Goal: Task Accomplishment & Management: Use online tool/utility

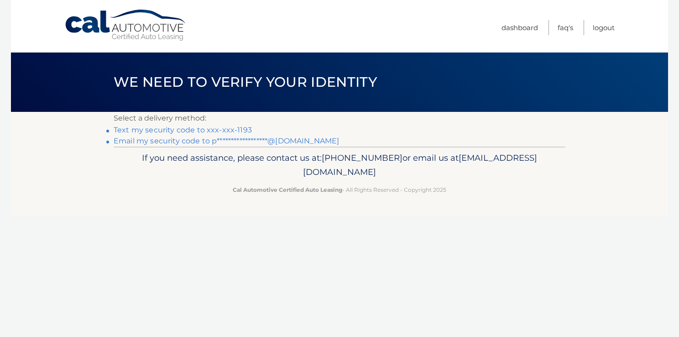
click at [201, 130] on link "Text my security code to xxx-xxx-1193" at bounding box center [183, 130] width 138 height 9
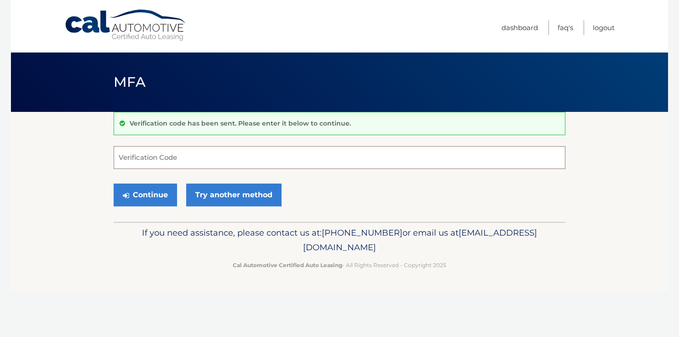
click at [190, 154] on input "Verification Code" at bounding box center [340, 157] width 452 height 23
type input "426702"
click at [153, 196] on button "Continue" at bounding box center [145, 194] width 63 height 23
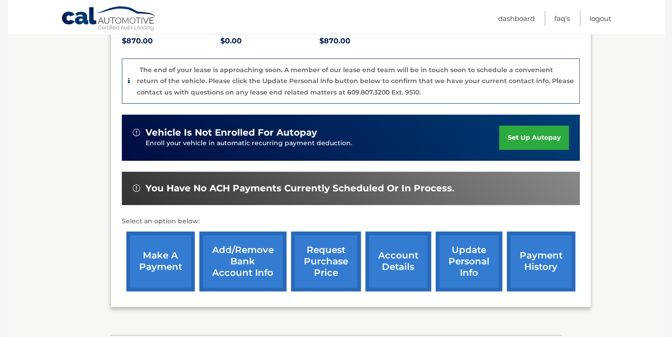
scroll to position [219, 0]
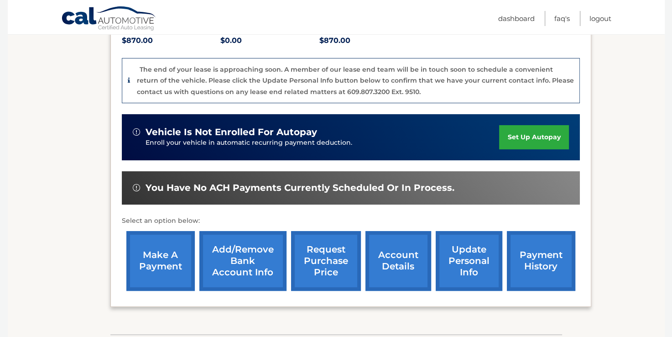
click at [149, 266] on link "make a payment" at bounding box center [160, 261] width 68 height 60
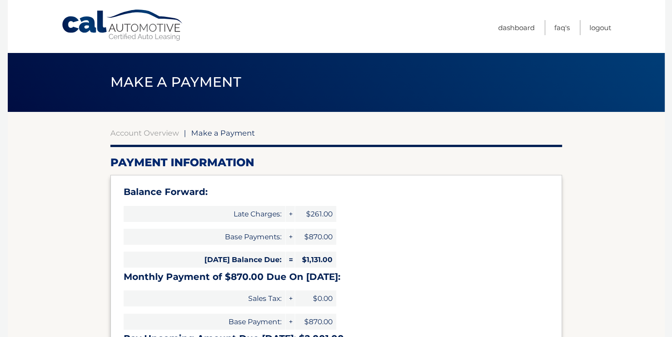
type input "2001.00"
select select "Nzk5MWEyYTQtZTY5NC00NDI0LTkyNDctMWI1NDU3MGVlZjJl"
